Goal: Navigation & Orientation: Find specific page/section

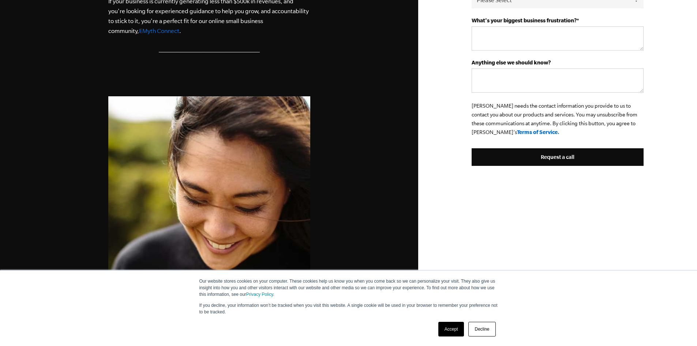
scroll to position [366, 0]
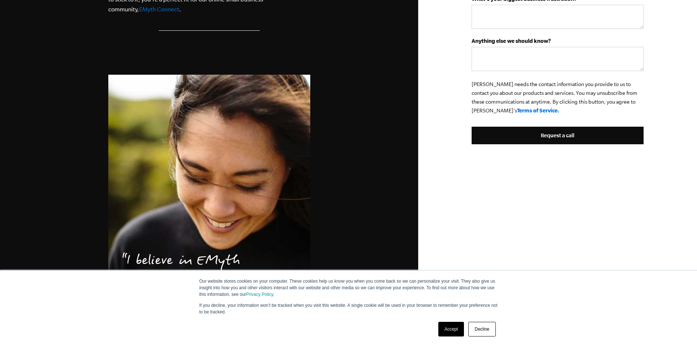
click at [445, 330] on link "Accept" at bounding box center [452, 329] width 26 height 15
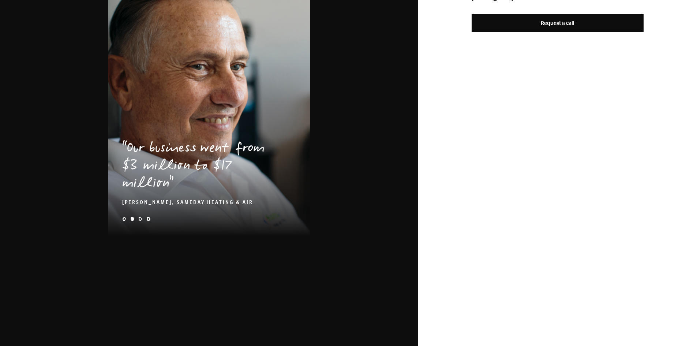
scroll to position [0, 0]
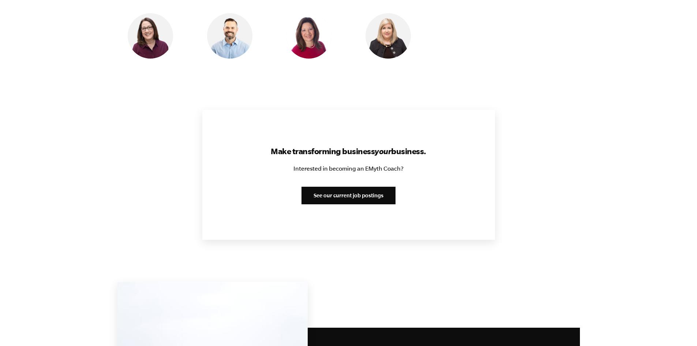
scroll to position [824, 0]
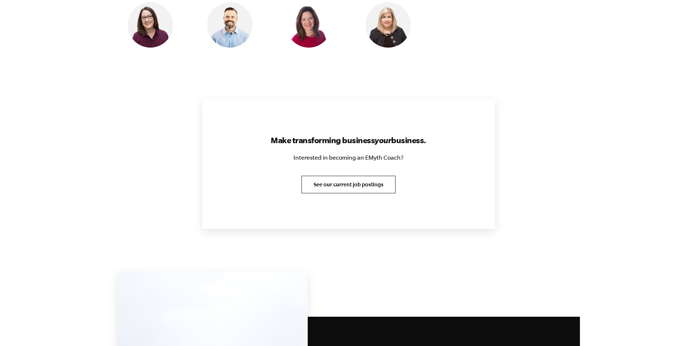
click at [345, 185] on link "See our current job postings" at bounding box center [349, 185] width 94 height 18
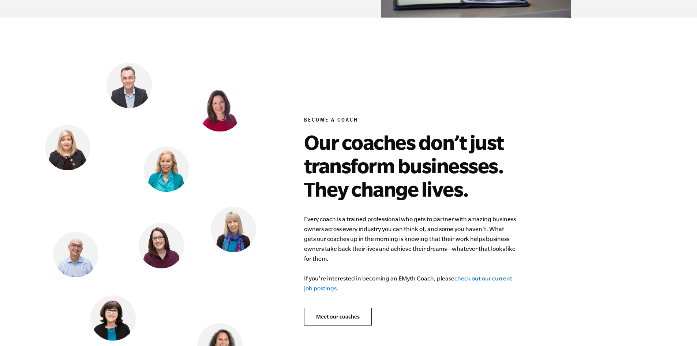
scroll to position [2808, 0]
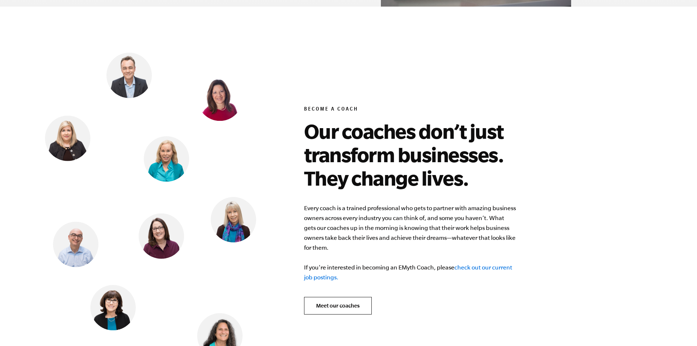
click at [483, 264] on link "check out our current job postings." at bounding box center [408, 272] width 208 height 16
